Goal: Check status: Check status

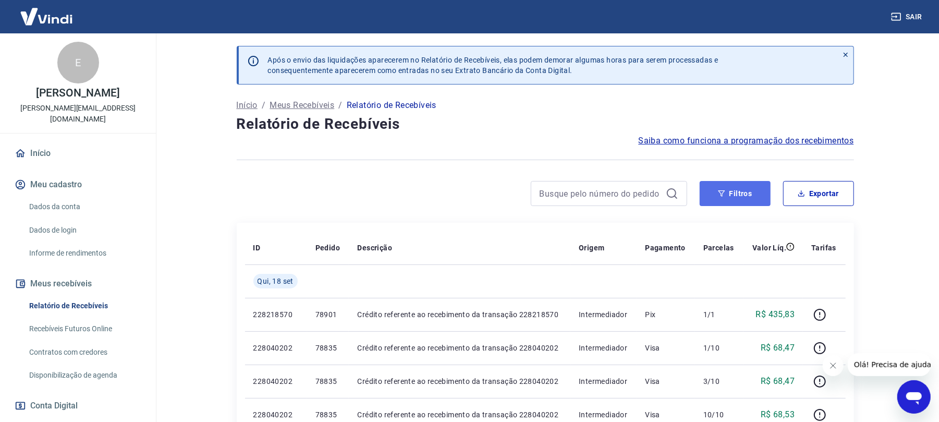
click at [732, 191] on button "Filtros" at bounding box center [735, 193] width 71 height 25
